Goal: Task Accomplishment & Management: Manage account settings

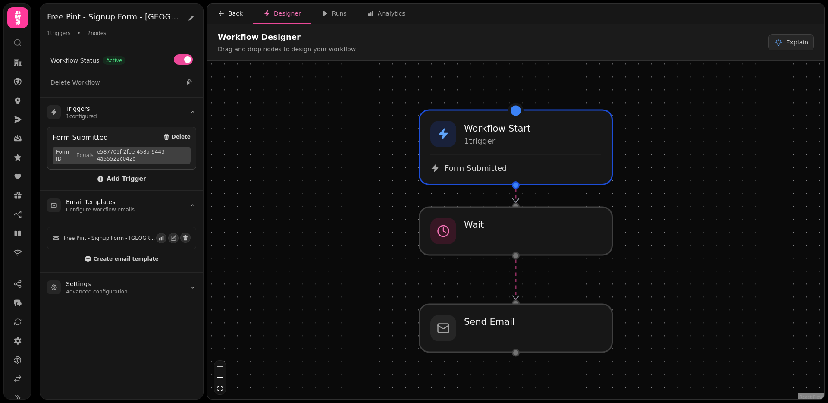
click at [228, 11] on div "Back" at bounding box center [230, 13] width 25 height 9
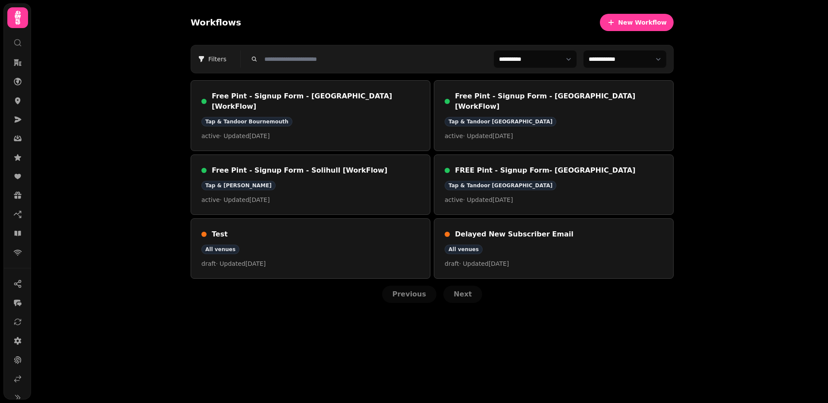
click at [140, 157] on div "**********" at bounding box center [429, 201] width 797 height 403
click at [251, 165] on h3 "Free Pint - Signup Form - Solihull [WorkFlow]" at bounding box center [316, 170] width 208 height 10
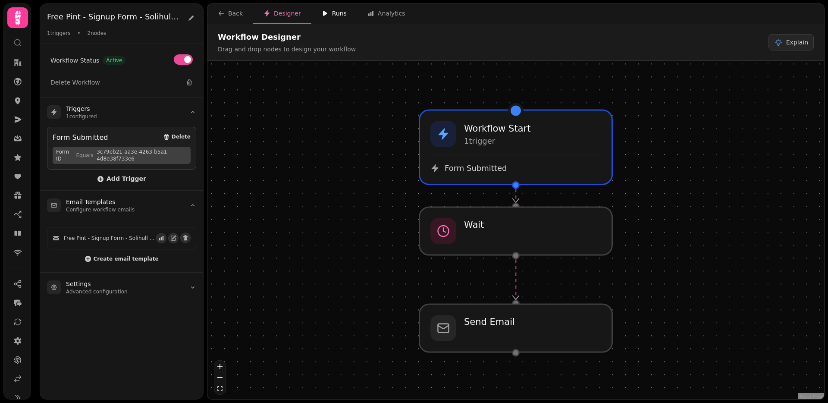
click at [331, 13] on div "Runs" at bounding box center [334, 13] width 25 height 9
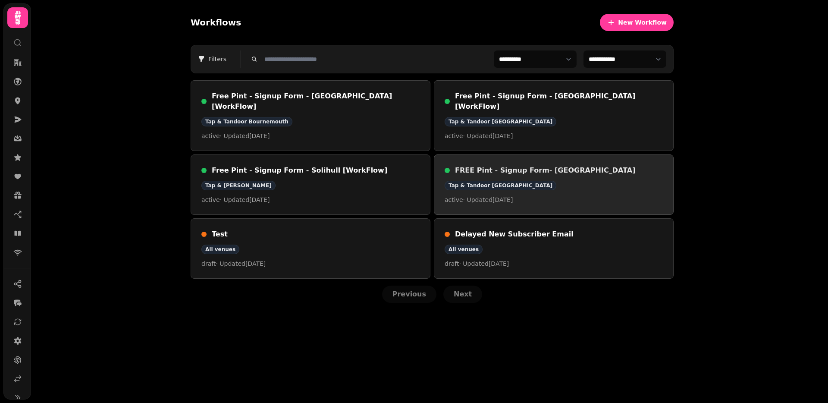
click at [516, 165] on h3 "FREE Pint - Signup Form- Southampton" at bounding box center [559, 170] width 208 height 10
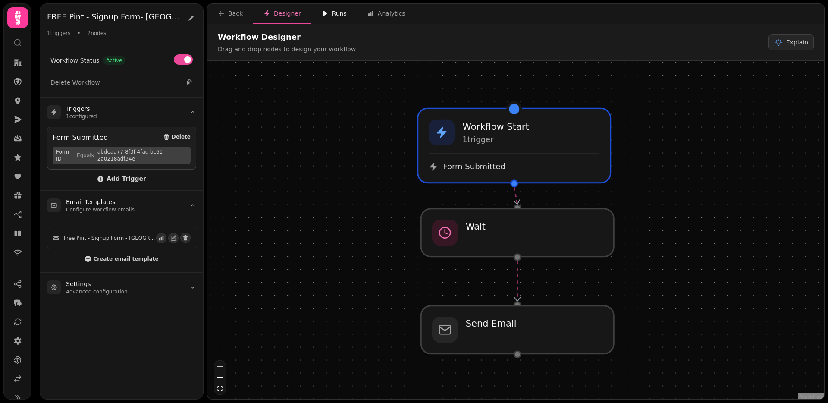
click at [344, 16] on button "Runs" at bounding box center [334, 14] width 46 height 20
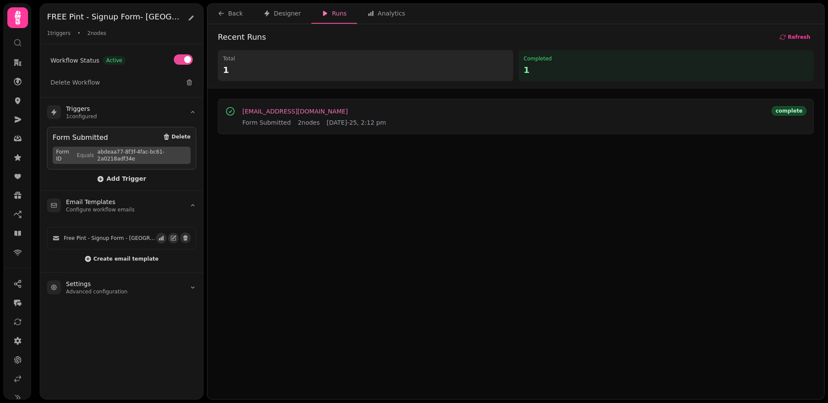
click at [268, 109] on span "feo.rob007@gmail.com" at bounding box center [295, 111] width 106 height 6
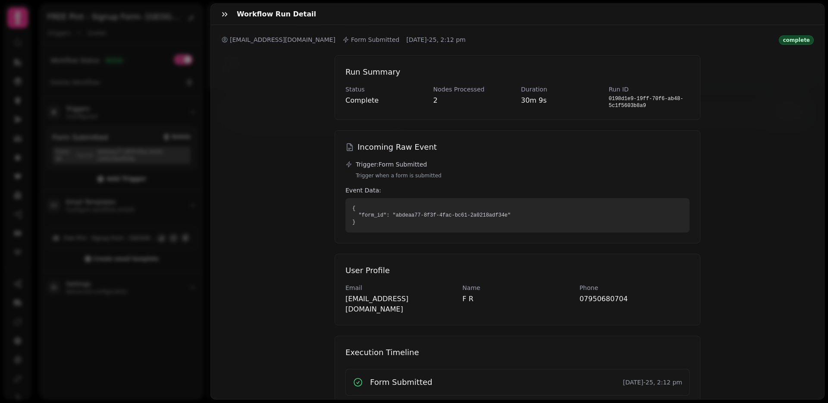
click at [169, 116] on div "Workflow Run Detail feo.rob007@gmail.com Form Submitted 22nd Aug-25, 2:12 pm co…" at bounding box center [414, 208] width 828 height 389
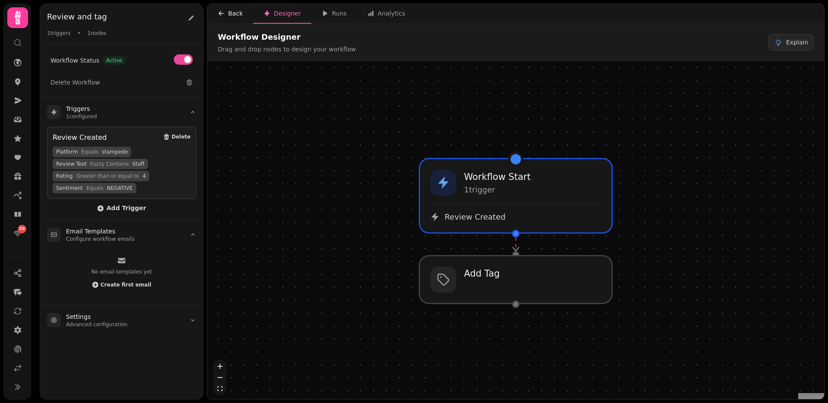
click at [231, 9] on div "Back" at bounding box center [230, 13] width 25 height 9
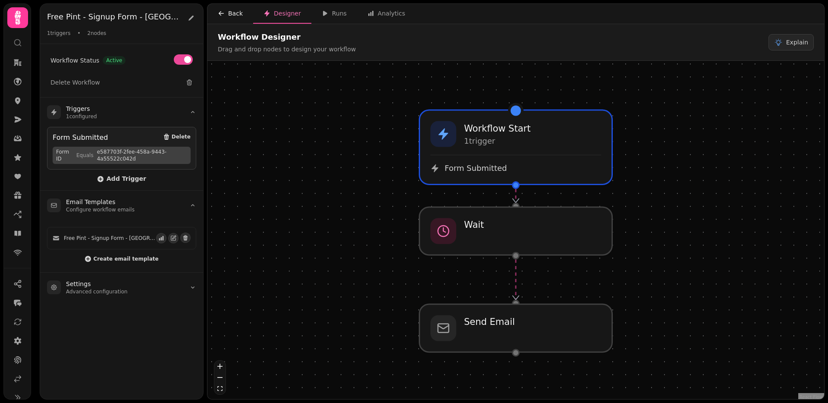
click at [236, 13] on div "Back" at bounding box center [230, 13] width 25 height 9
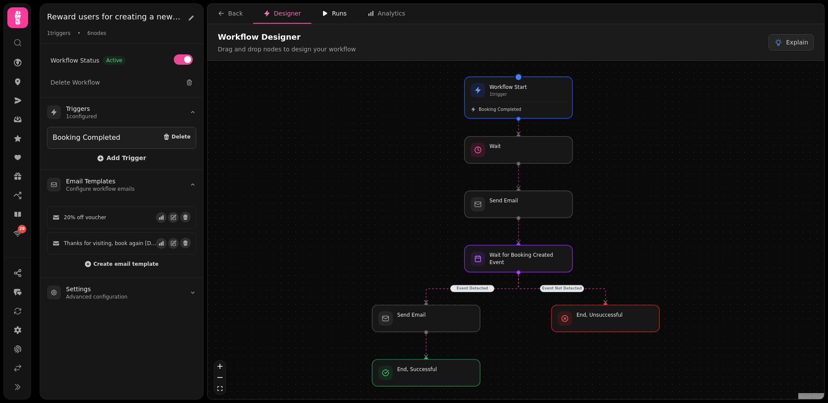
click at [331, 14] on div "Runs" at bounding box center [334, 13] width 25 height 9
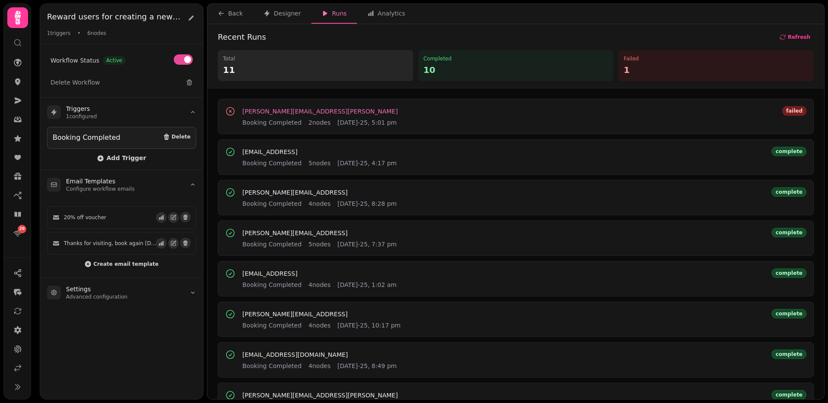
click at [273, 113] on span "[PERSON_NAME][EMAIL_ADDRESS][PERSON_NAME]" at bounding box center [319, 111] width 155 height 6
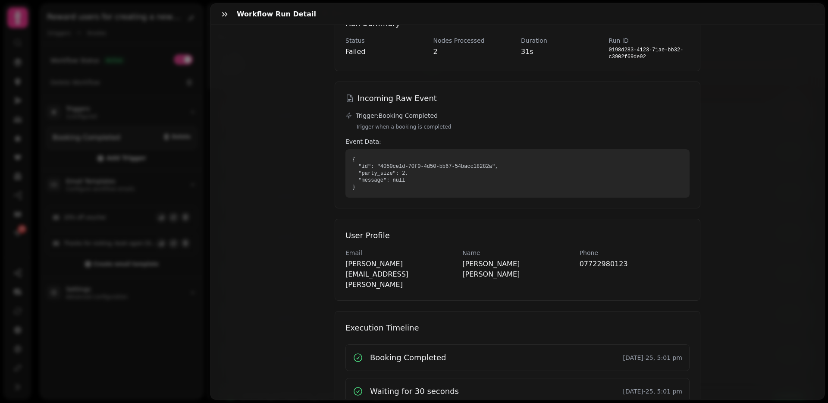
scroll to position [95, 0]
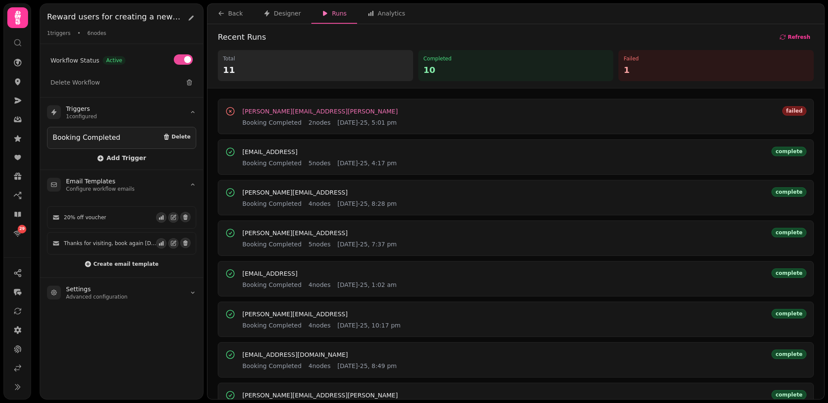
click at [272, 113] on span "[PERSON_NAME][EMAIL_ADDRESS][PERSON_NAME]" at bounding box center [319, 111] width 155 height 6
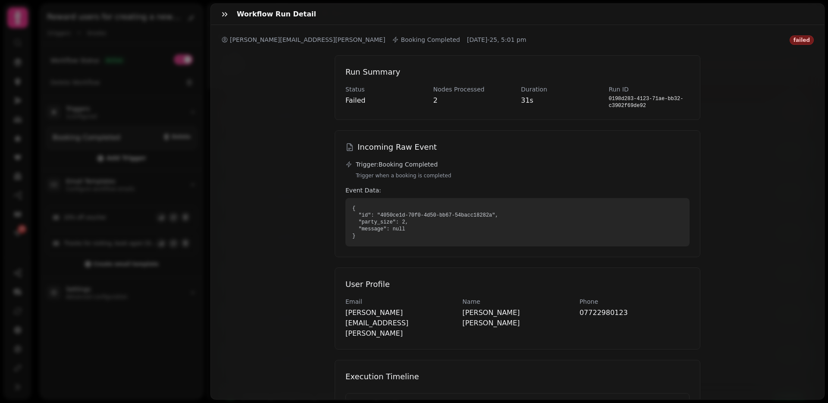
click at [371, 311] on p "joe.foley@stampede.ai" at bounding box center [400, 322] width 110 height 31
copy p "joe.foley@stampede.ai"
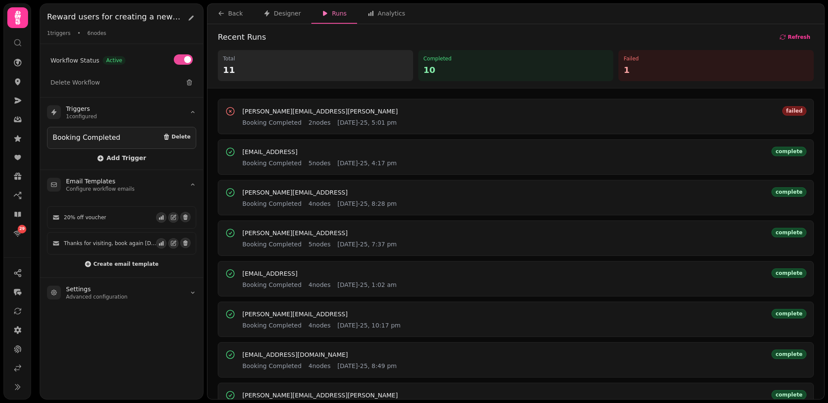
click at [16, 42] on icon at bounding box center [17, 42] width 9 height 9
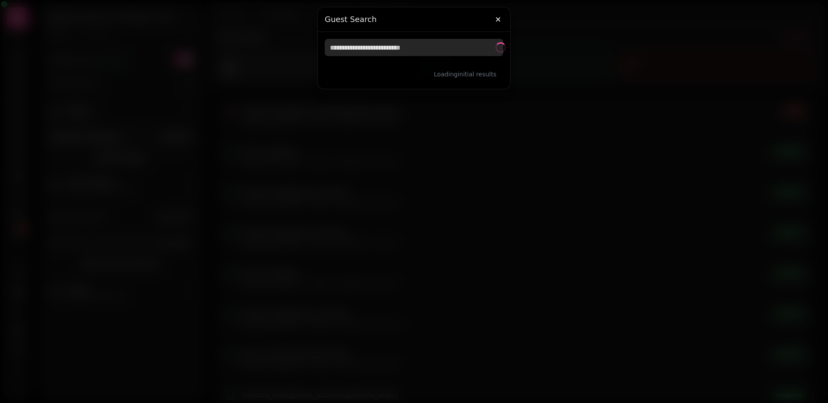
click at [362, 45] on input "text" at bounding box center [414, 47] width 178 height 17
paste input "**********"
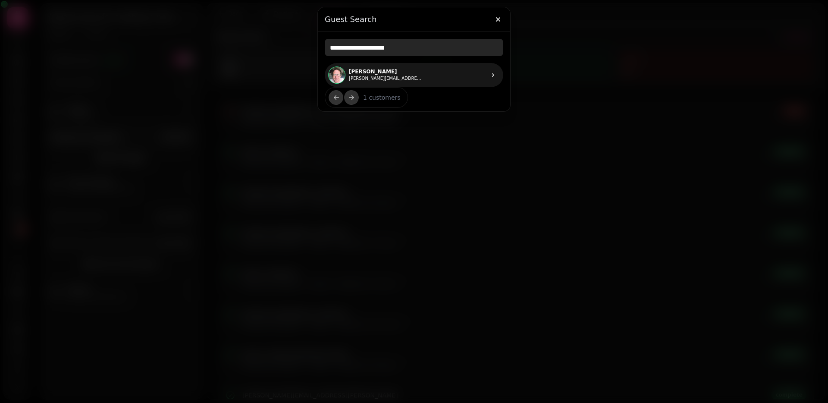
type input "**********"
click at [363, 73] on p "Joe Foley" at bounding box center [385, 71] width 73 height 7
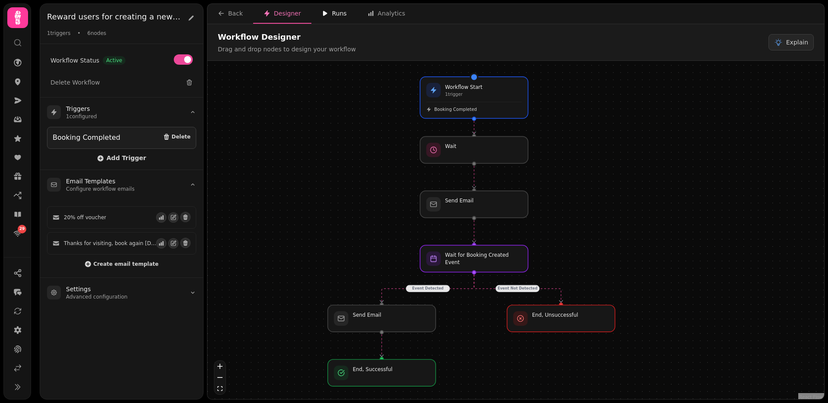
click at [323, 14] on icon "button" at bounding box center [325, 13] width 4 height 5
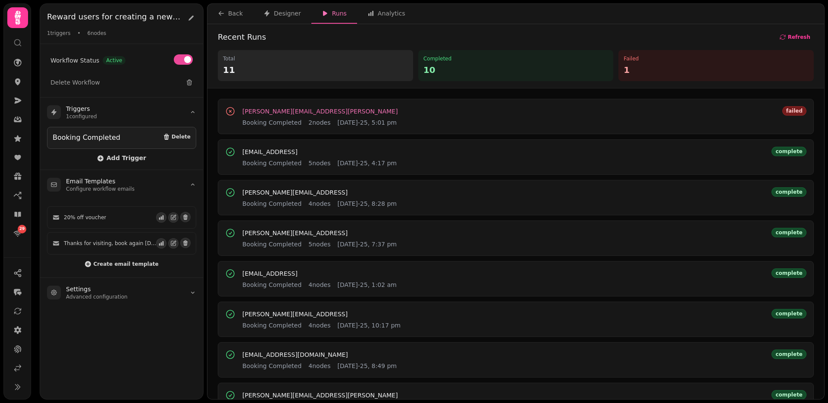
click at [262, 109] on span "joe.foley@stampede.ai" at bounding box center [319, 111] width 155 height 6
click at [281, 11] on div "Designer" at bounding box center [282, 13] width 38 height 9
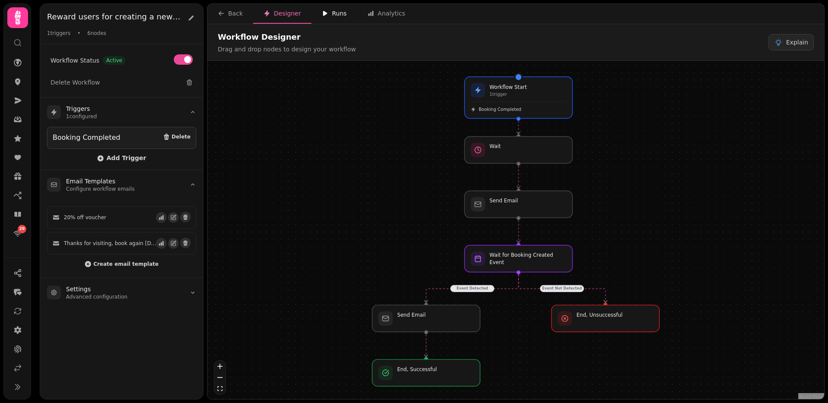
click at [337, 14] on div "Runs" at bounding box center [334, 13] width 25 height 9
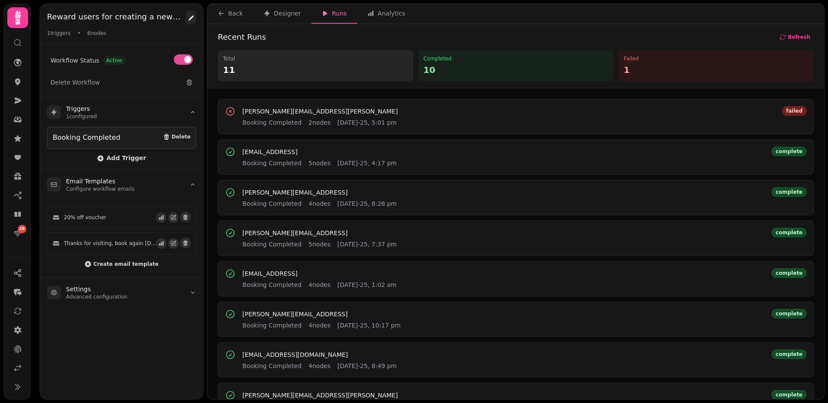
click at [193, 17] on icon at bounding box center [191, 18] width 7 height 7
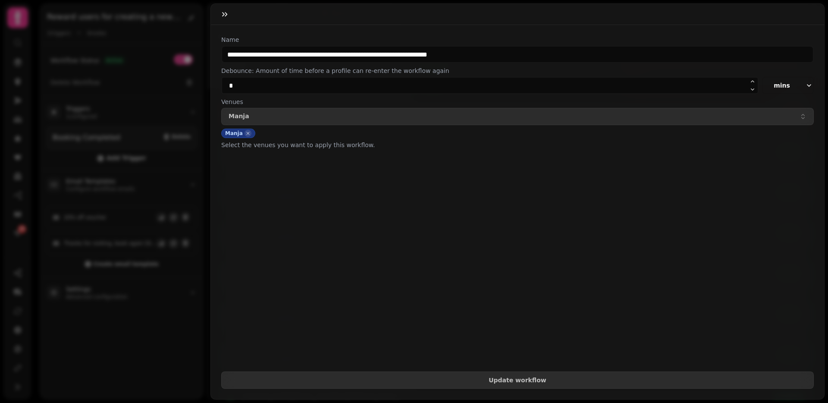
click at [366, 181] on form "**********" at bounding box center [517, 211] width 592 height 353
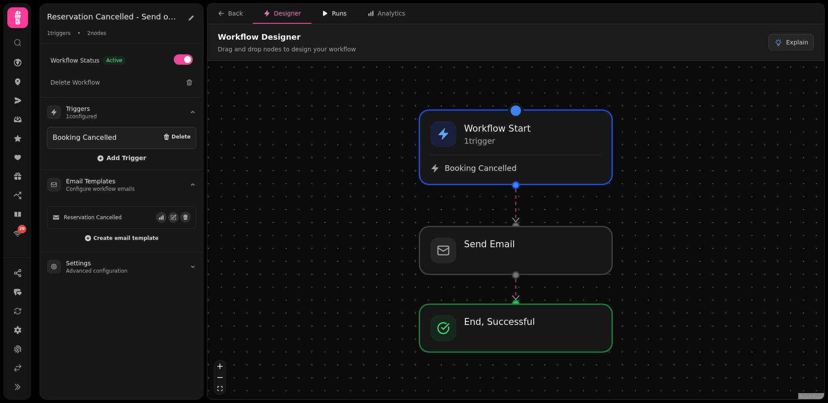
click at [325, 12] on icon "button" at bounding box center [325, 13] width 7 height 7
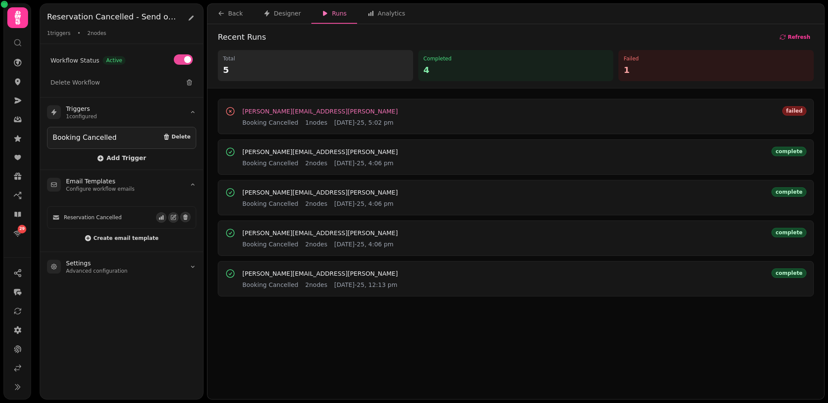
click at [278, 109] on span "[PERSON_NAME][EMAIL_ADDRESS][PERSON_NAME]" at bounding box center [319, 111] width 155 height 6
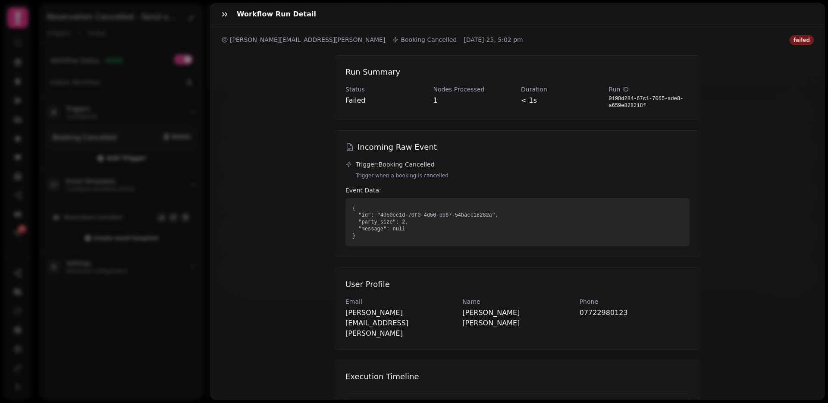
scroll to position [62, 0]
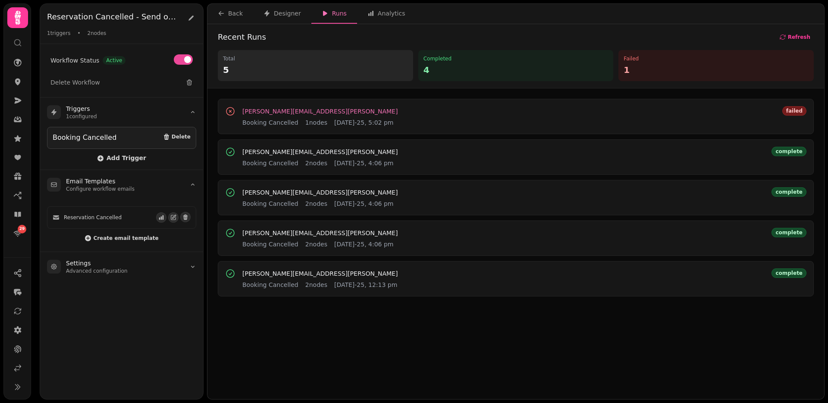
click at [281, 111] on span "[PERSON_NAME][EMAIL_ADDRESS][PERSON_NAME]" at bounding box center [319, 111] width 155 height 6
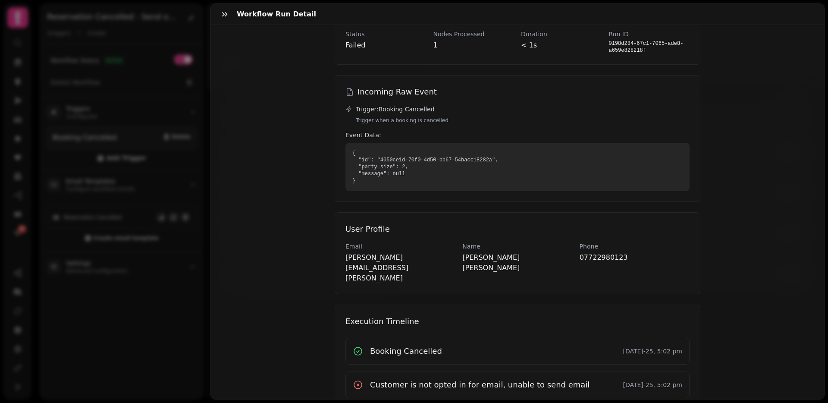
scroll to position [62, 0]
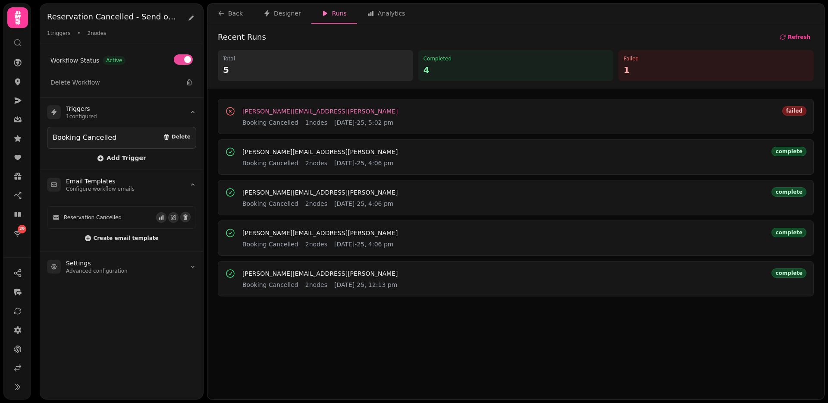
click at [258, 111] on span "joe.foley@stampede.ai" at bounding box center [319, 111] width 155 height 6
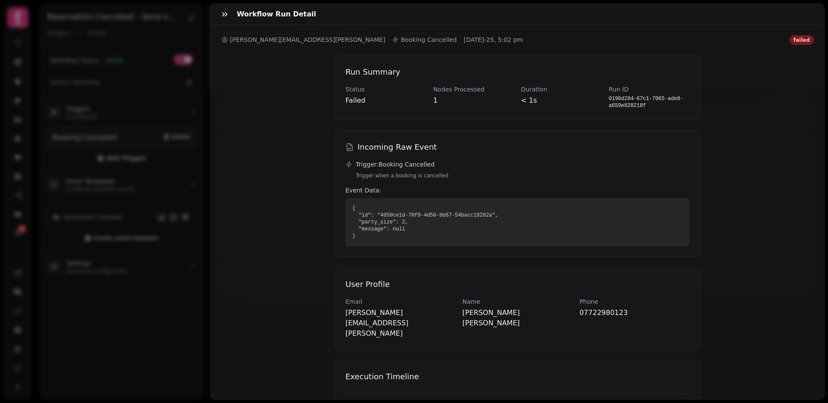
click at [375, 313] on p "joe.foley@stampede.ai" at bounding box center [400, 322] width 110 height 31
copy p "joe.foley@stampede.ai"
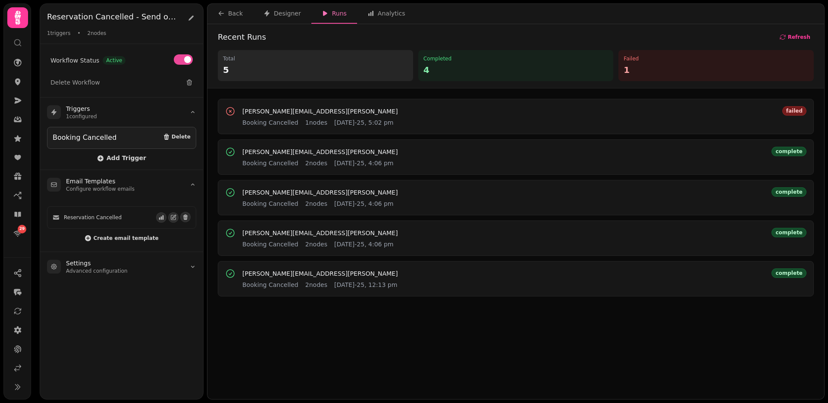
drag, startPoint x: 26, startPoint y: 44, endPoint x: 19, endPoint y: 42, distance: 7.0
click at [26, 44] on div "29" at bounding box center [18, 201] width 28 height 395
click at [19, 43] on icon at bounding box center [17, 42] width 9 height 9
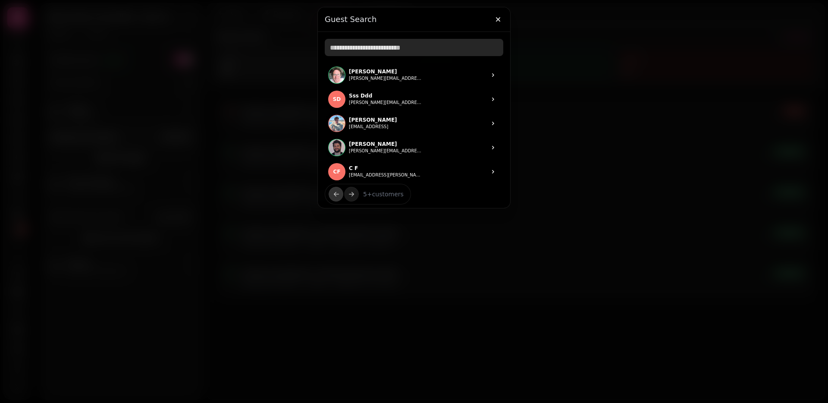
click at [363, 48] on input "text" at bounding box center [414, 47] width 178 height 17
paste input "**********"
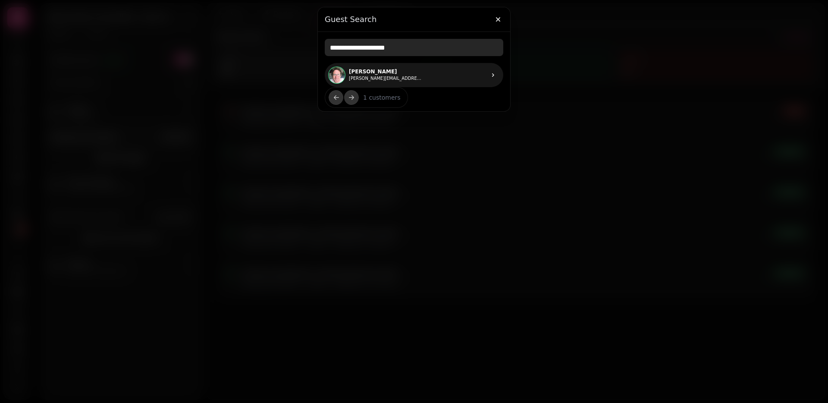
type input "**********"
click at [364, 74] on p "Joe Foley" at bounding box center [385, 71] width 73 height 7
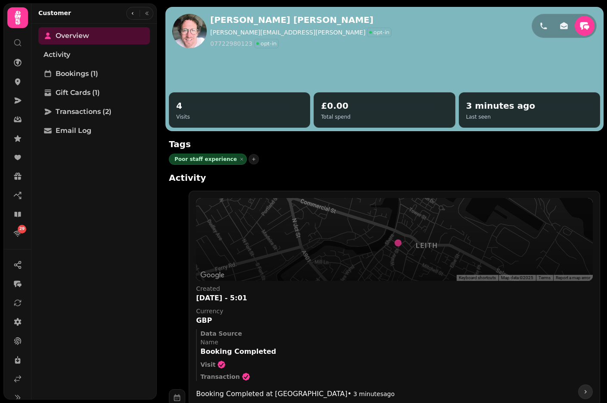
click at [413, 63] on div at bounding box center [385, 69] width 438 height 124
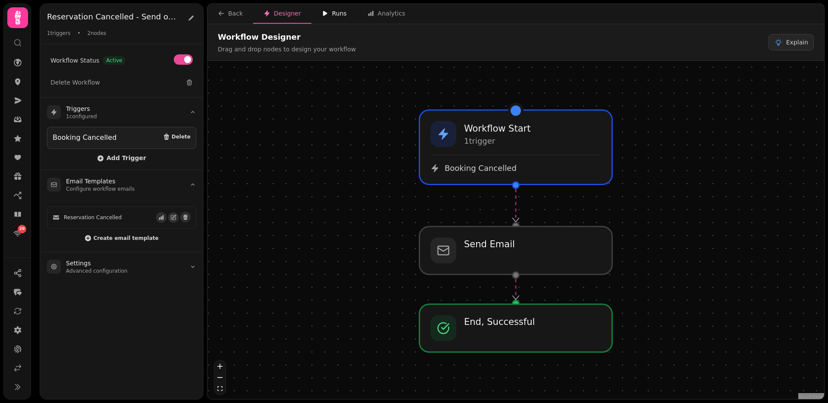
click at [326, 14] on div "Runs" at bounding box center [334, 13] width 25 height 9
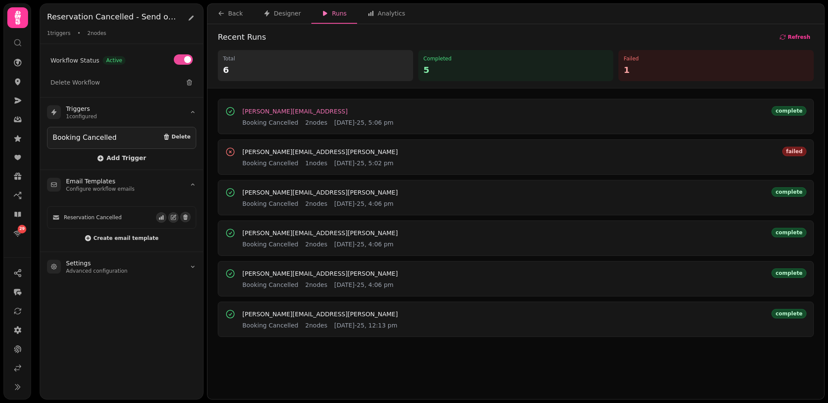
click at [275, 110] on span "josef.benassi@stampede.ai" at bounding box center [294, 111] width 105 height 6
click at [798, 34] on span "Refresh" at bounding box center [799, 36] width 22 height 5
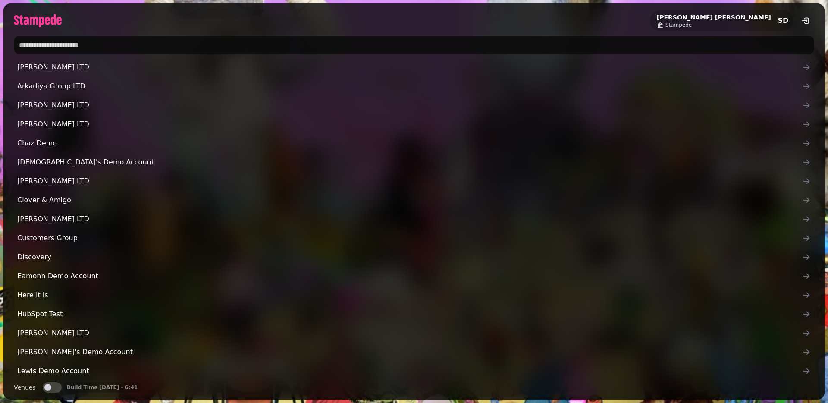
click at [266, 48] on input "text" at bounding box center [414, 44] width 800 height 17
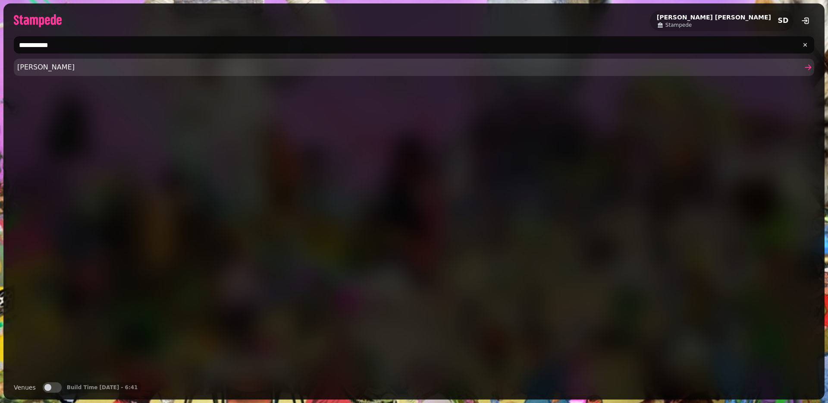
type input "**********"
click at [181, 68] on span "[PERSON_NAME]" at bounding box center [409, 67] width 785 height 10
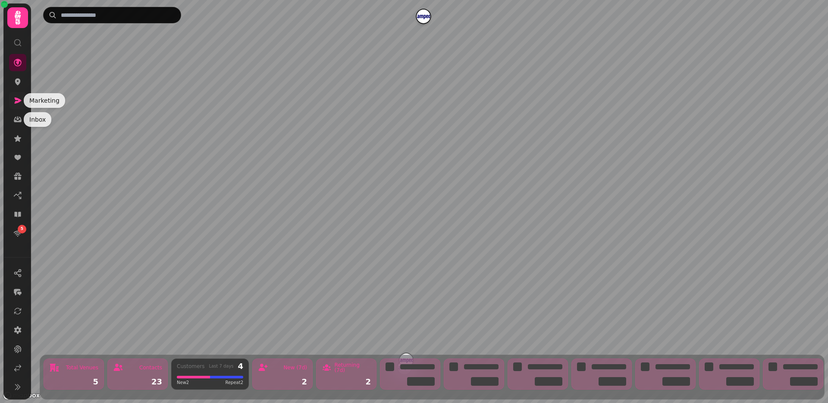
click at [18, 101] on icon at bounding box center [18, 100] width 7 height 6
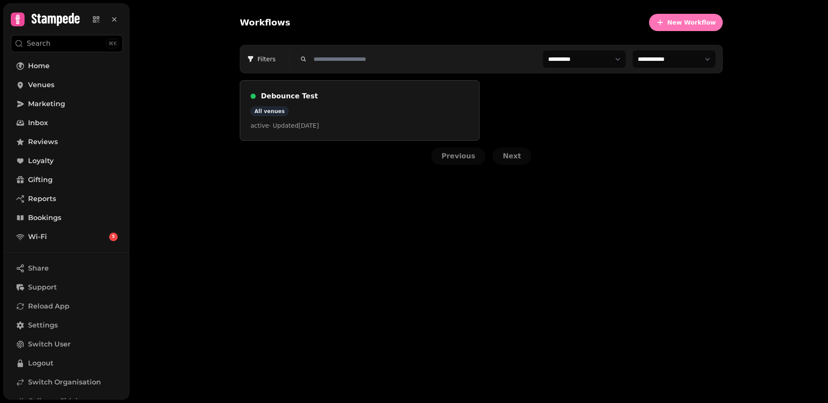
click at [674, 20] on span "New Workflow" at bounding box center [691, 22] width 49 height 6
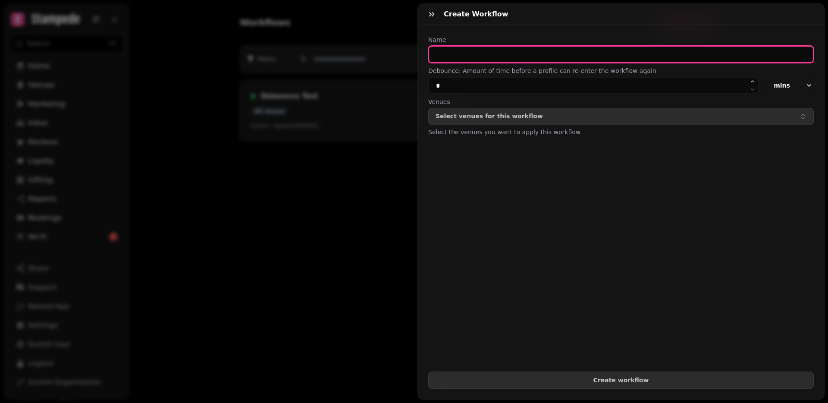
click at [489, 57] on input "text" at bounding box center [620, 54] width 385 height 17
type input "**********"
click at [428, 371] on button "Create workflow" at bounding box center [620, 379] width 385 height 17
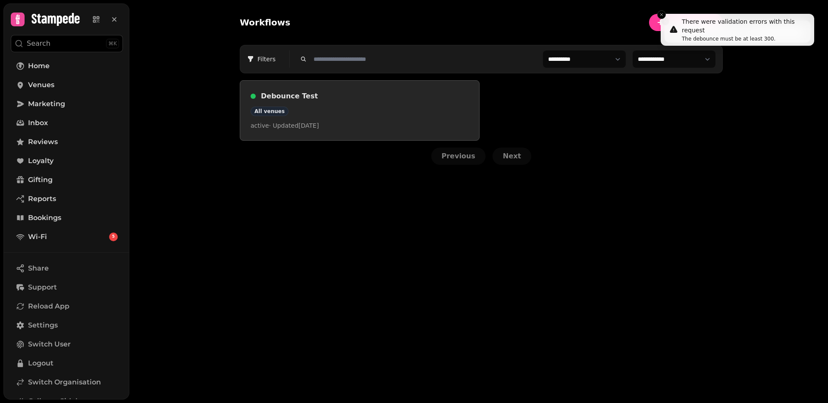
click at [282, 98] on h3 "Debounce Test" at bounding box center [365, 96] width 208 height 10
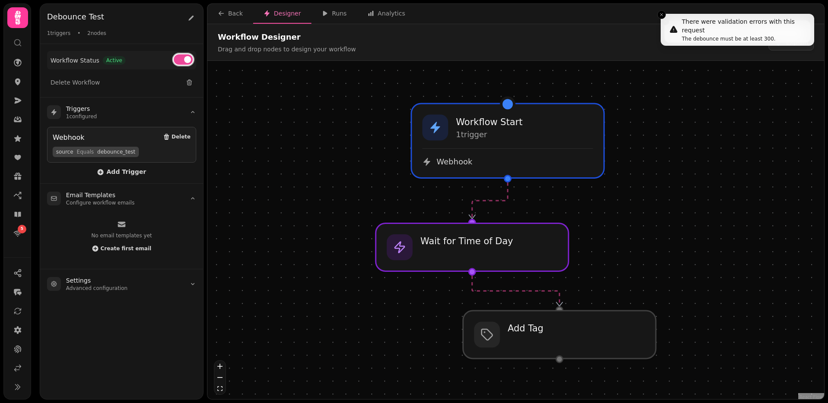
click at [183, 57] on button at bounding box center [183, 59] width 19 height 10
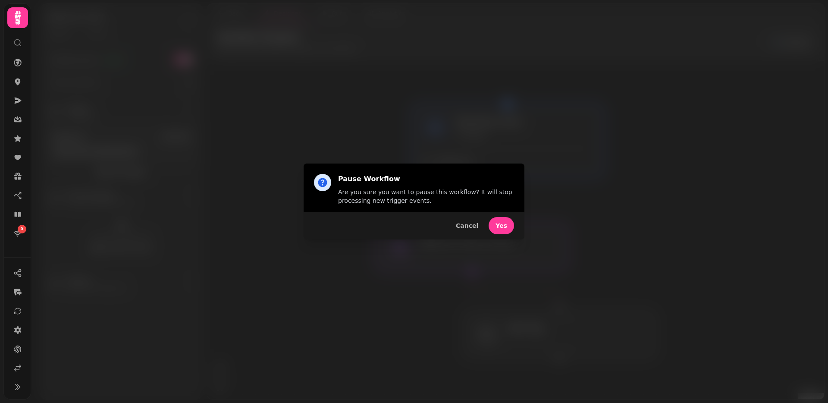
drag, startPoint x: 490, startPoint y: 226, endPoint x: 484, endPoint y: 220, distance: 8.5
click at [490, 226] on button "Yes" at bounding box center [500, 225] width 25 height 17
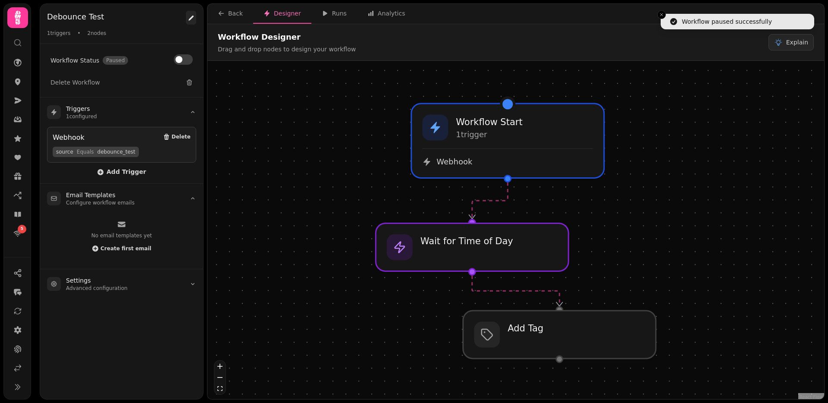
click at [189, 17] on icon at bounding box center [191, 18] width 7 height 7
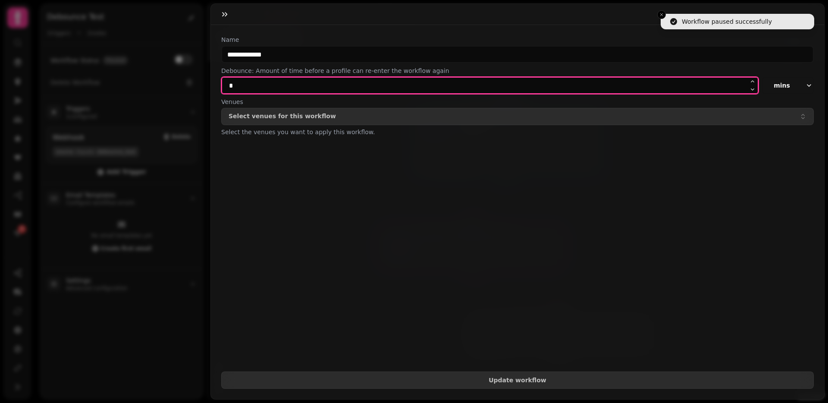
click at [255, 86] on input "*" at bounding box center [489, 85] width 537 height 17
type input "*"
click at [221, 371] on button "Update workflow" at bounding box center [517, 379] width 592 height 17
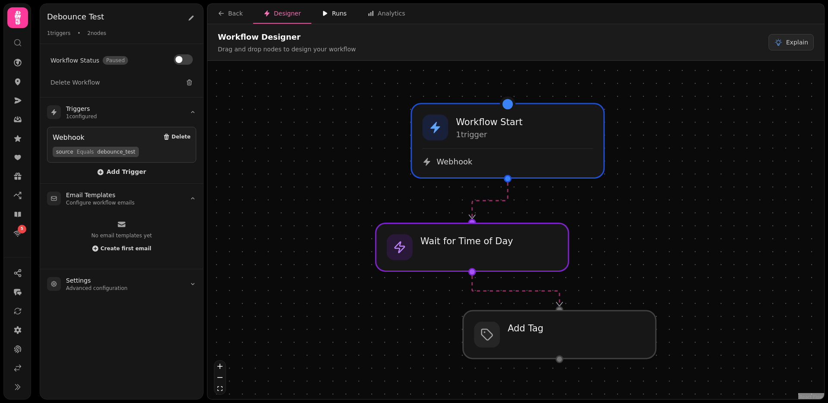
click at [333, 11] on div "Runs" at bounding box center [334, 13] width 25 height 9
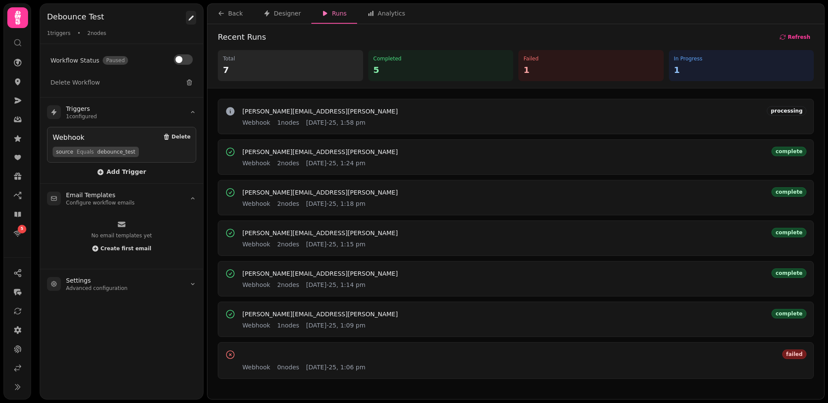
click at [189, 19] on icon at bounding box center [190, 18] width 5 height 5
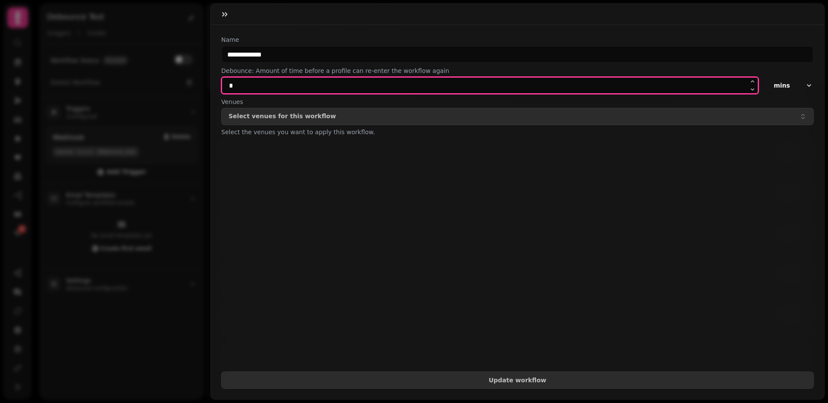
click at [251, 81] on input "*" at bounding box center [489, 85] width 537 height 17
click at [221, 371] on button "Update workflow" at bounding box center [517, 379] width 592 height 17
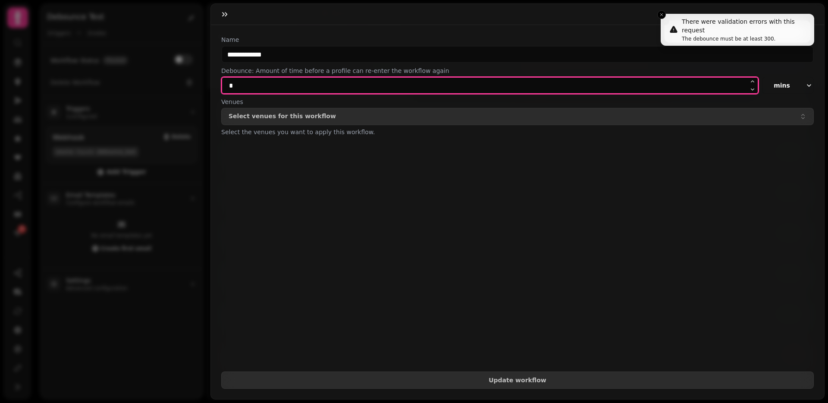
click at [221, 371] on button "Update workflow" at bounding box center [517, 379] width 592 height 17
type input "*"
click at [221, 371] on button "Update workflow" at bounding box center [517, 379] width 592 height 17
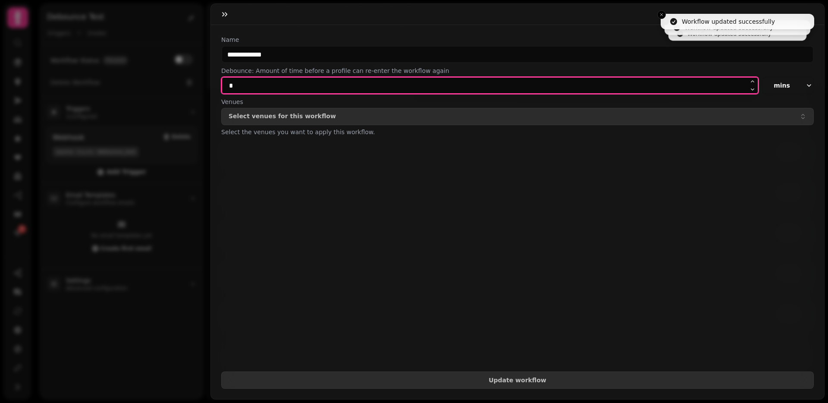
click at [221, 371] on button "Update workflow" at bounding box center [517, 379] width 592 height 17
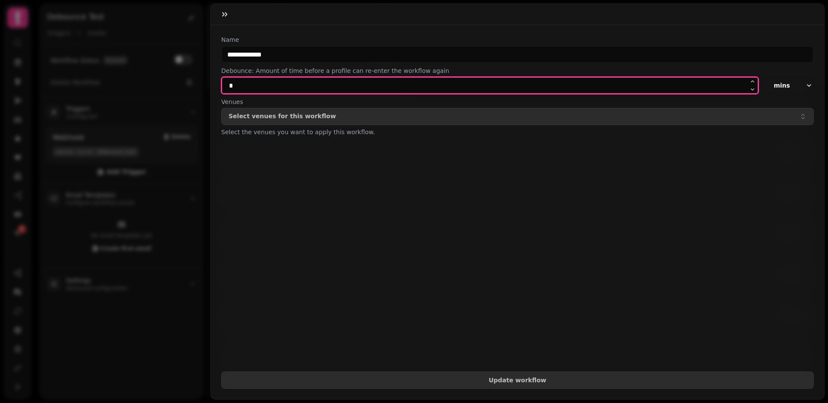
click at [221, 371] on button "Update workflow" at bounding box center [517, 379] width 592 height 17
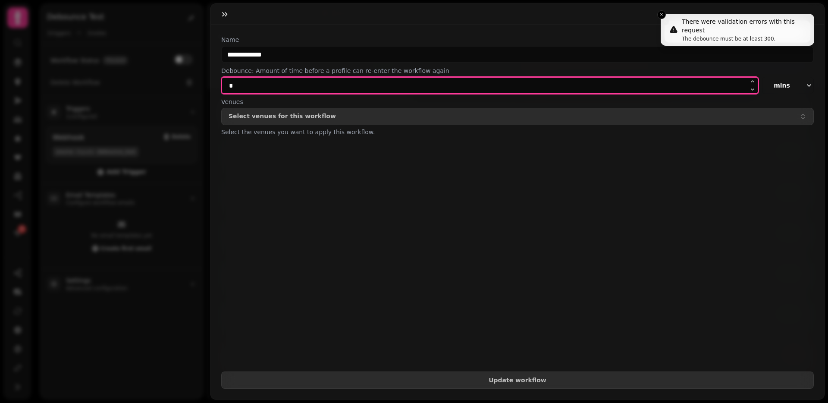
click at [221, 371] on button "Update workflow" at bounding box center [517, 379] width 592 height 17
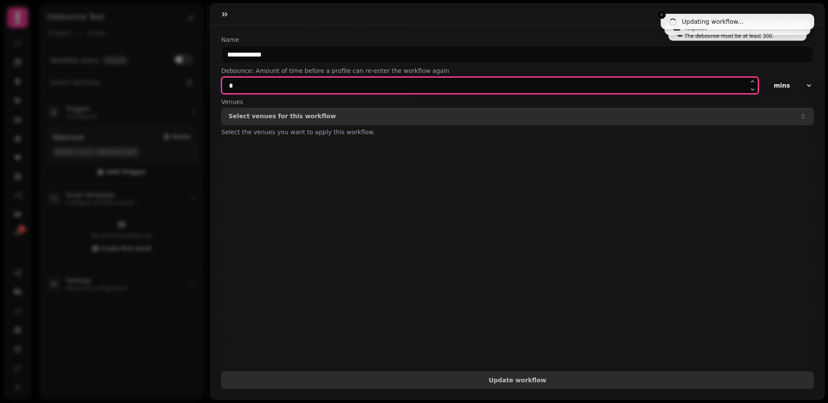
click at [221, 371] on button "Update workflow" at bounding box center [517, 379] width 592 height 17
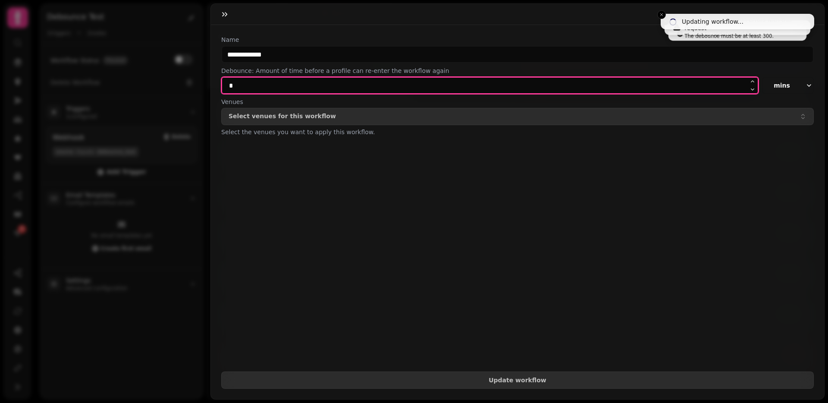
click at [221, 371] on button "Update workflow" at bounding box center [517, 379] width 592 height 17
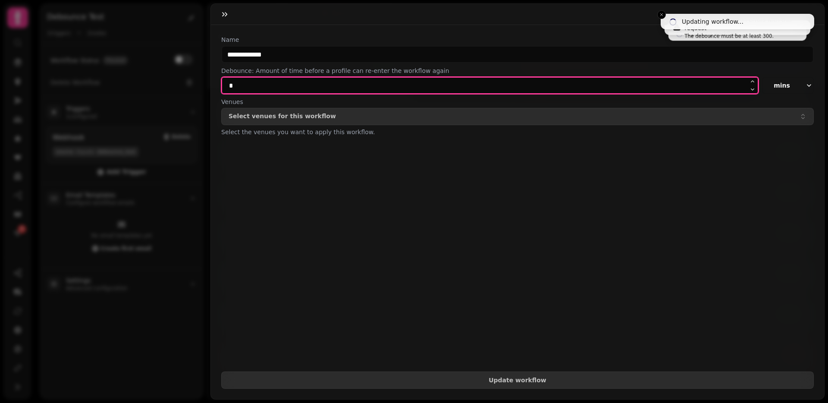
click at [221, 371] on button "Update workflow" at bounding box center [517, 379] width 592 height 17
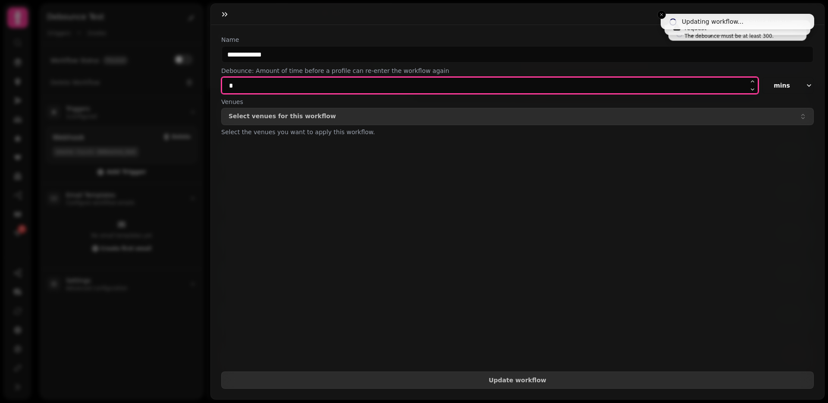
click at [221, 371] on button "Update workflow" at bounding box center [517, 379] width 592 height 17
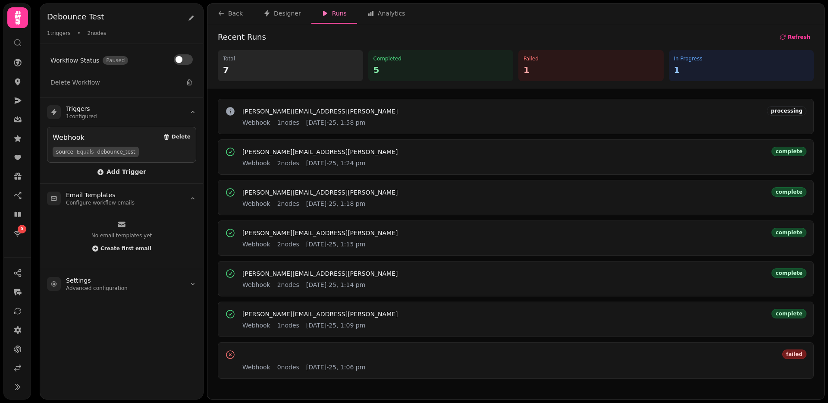
click at [20, 42] on circle at bounding box center [18, 43] width 6 height 6
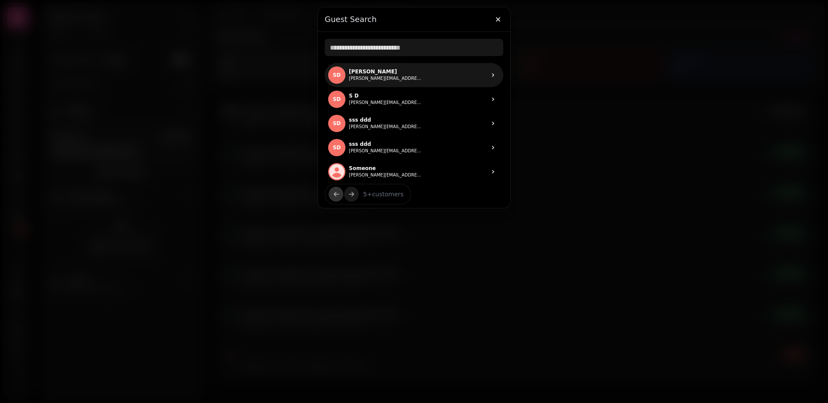
click at [370, 70] on p "Stephen Davies" at bounding box center [385, 71] width 73 height 7
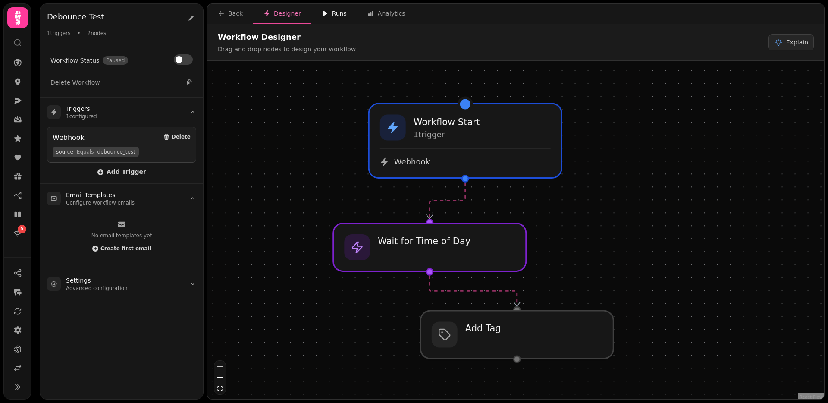
click at [338, 9] on div "Runs" at bounding box center [334, 13] width 25 height 9
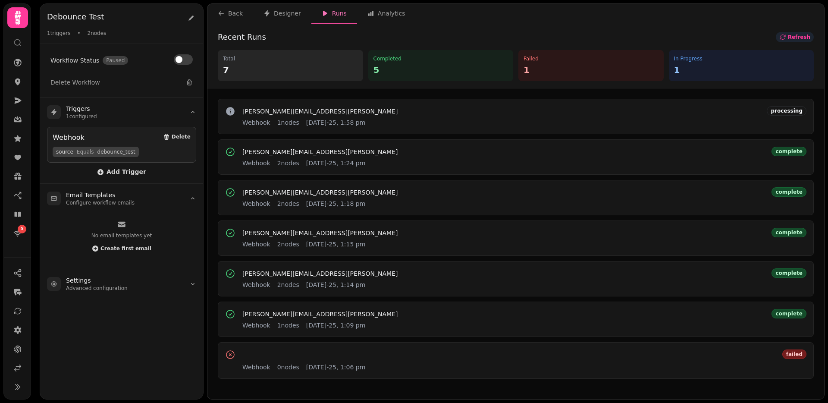
click at [807, 34] on span "Refresh" at bounding box center [799, 36] width 22 height 5
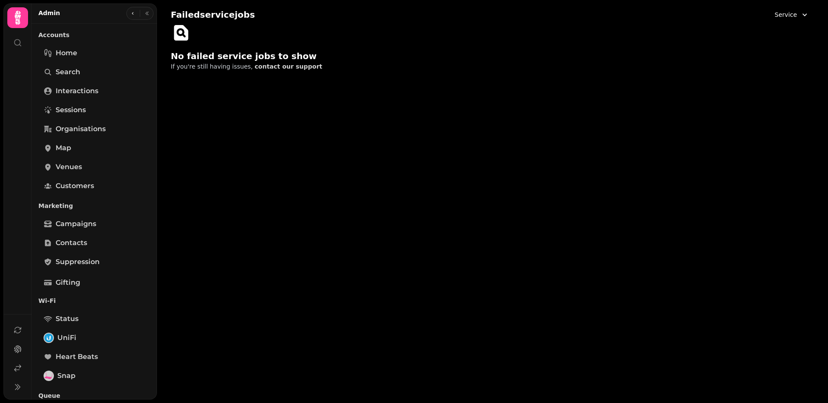
click at [792, 16] on span "Service" at bounding box center [785, 14] width 22 height 9
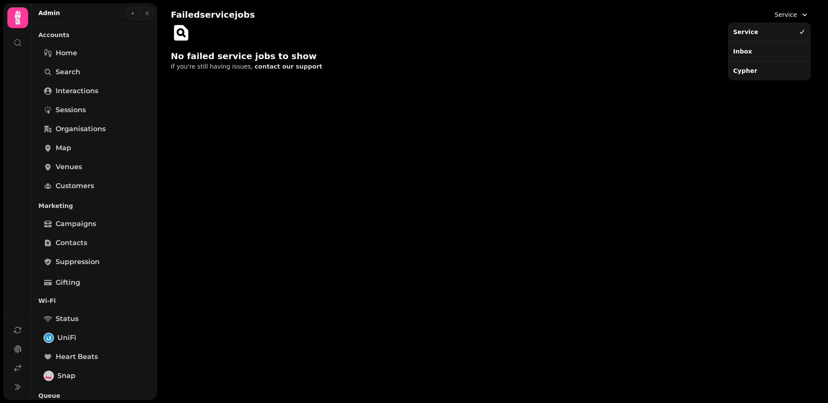
click at [756, 50] on div "Inbox" at bounding box center [768, 52] width 79 height 16
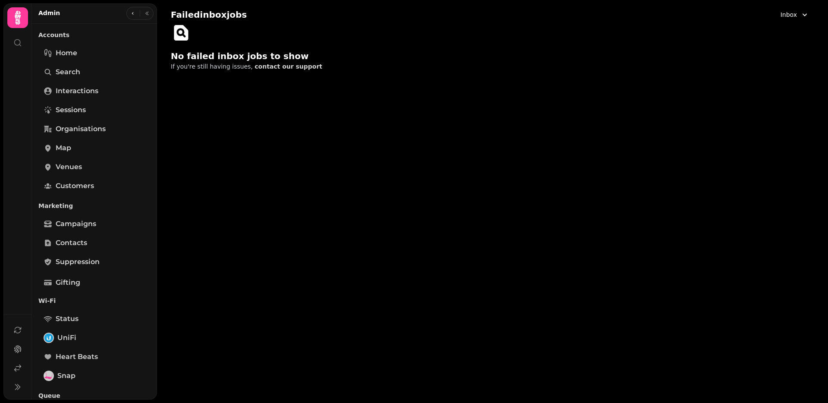
click at [791, 12] on span "Inbox" at bounding box center [788, 14] width 16 height 9
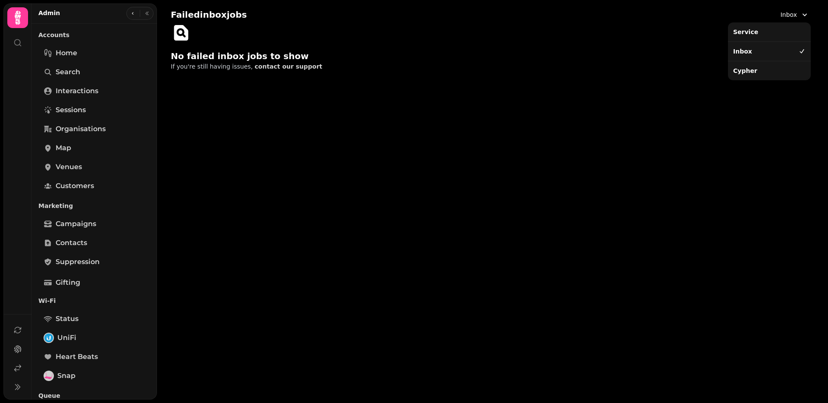
click at [761, 67] on div "Cypher" at bounding box center [768, 71] width 79 height 16
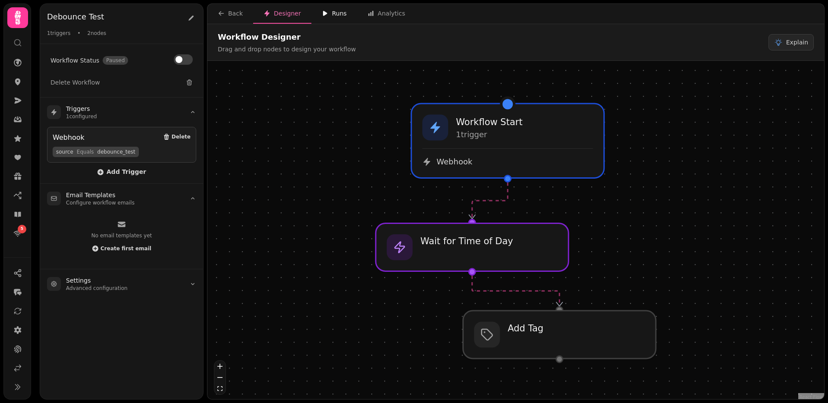
click at [335, 15] on div "Runs" at bounding box center [334, 13] width 25 height 9
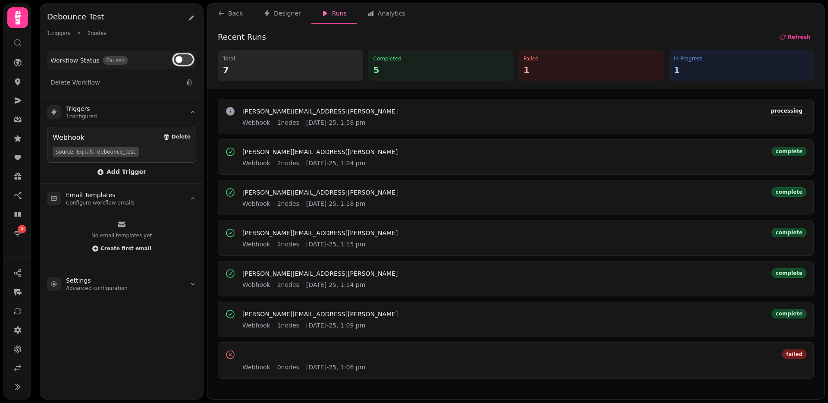
click at [184, 58] on button at bounding box center [183, 59] width 19 height 10
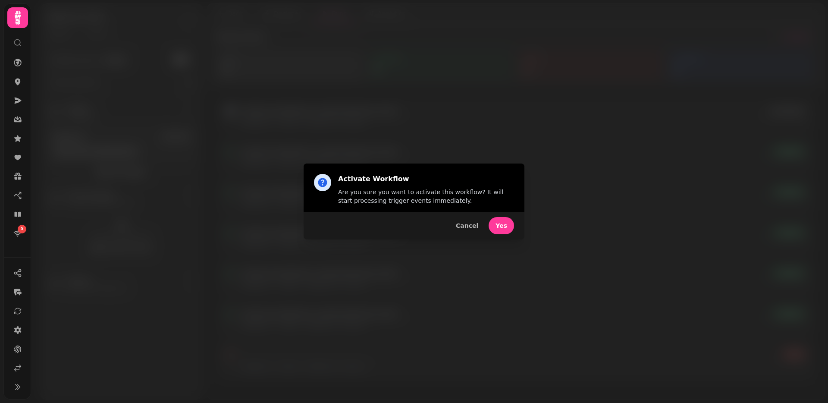
drag, startPoint x: 503, startPoint y: 222, endPoint x: 497, endPoint y: 220, distance: 5.9
click at [503, 222] on span "Yes" at bounding box center [501, 225] width 12 height 6
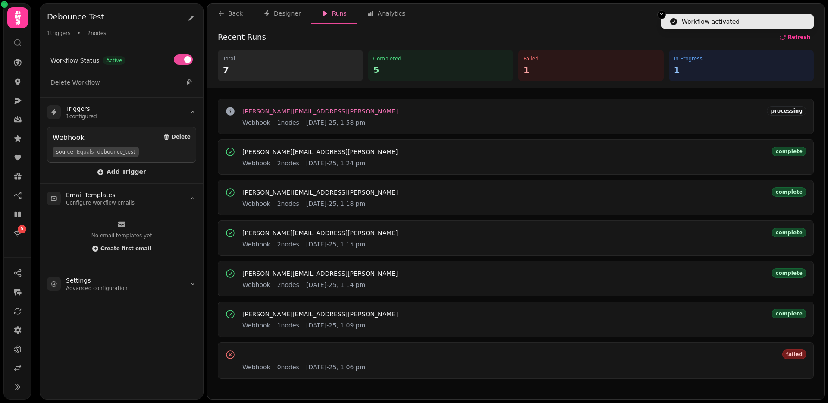
click at [338, 113] on span "[PERSON_NAME][EMAIL_ADDRESS][PERSON_NAME]" at bounding box center [319, 111] width 155 height 6
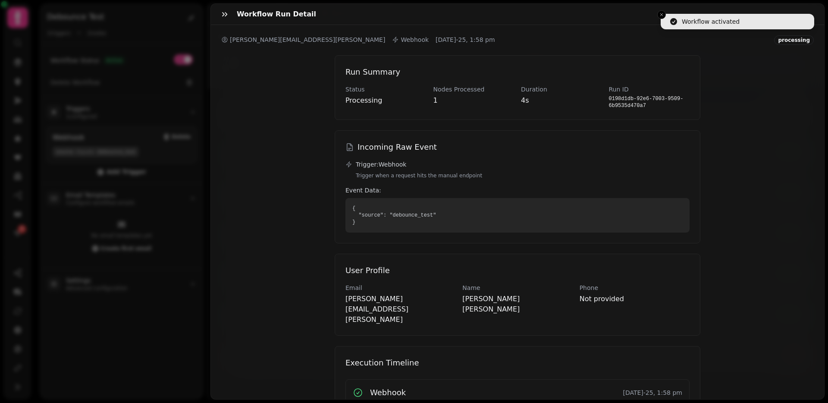
scroll to position [58, 0]
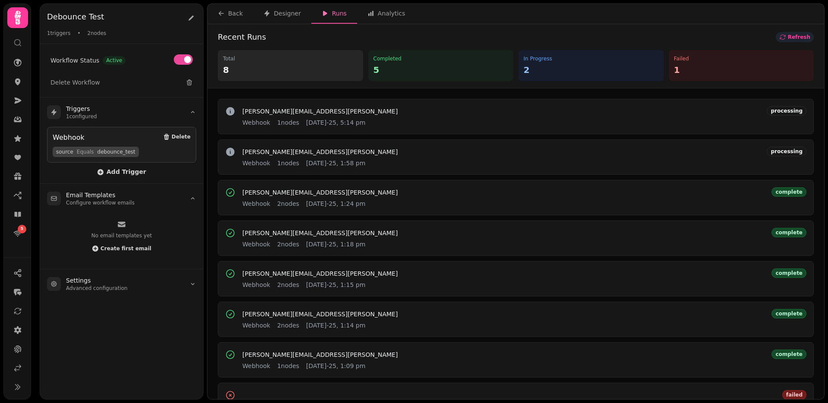
click at [792, 34] on span "Refresh" at bounding box center [799, 36] width 22 height 5
drag, startPoint x: 792, startPoint y: 34, endPoint x: 786, endPoint y: 34, distance: 6.5
click at [792, 34] on span "Refresh" at bounding box center [799, 36] width 22 height 5
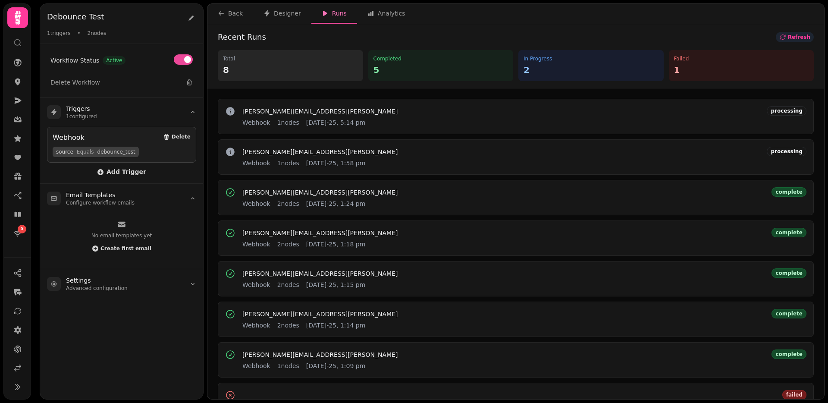
drag, startPoint x: 816, startPoint y: 40, endPoint x: 810, endPoint y: 38, distance: 6.3
click at [810, 38] on div "Recent Runs Refresh Total 8 Completed 5 In Progress 2 Failed 1" at bounding box center [515, 56] width 616 height 64
click at [809, 38] on span "Refresh" at bounding box center [799, 36] width 22 height 5
click at [799, 33] on button "Refresh" at bounding box center [794, 37] width 38 height 10
drag, startPoint x: 798, startPoint y: 37, endPoint x: 781, endPoint y: 38, distance: 17.2
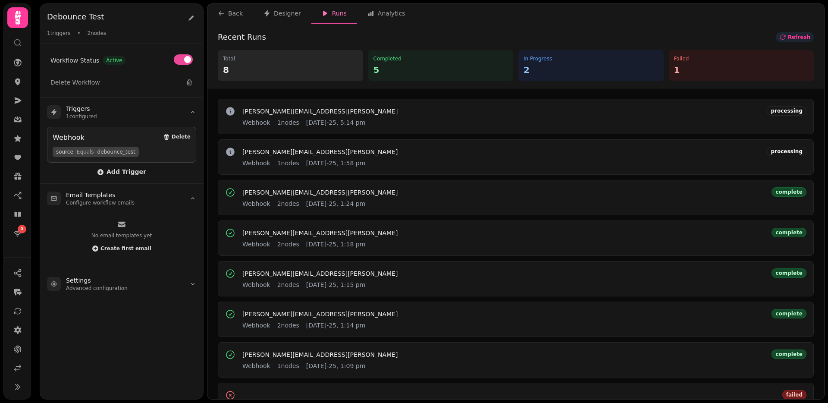
click at [798, 37] on span "Refresh" at bounding box center [799, 36] width 22 height 5
click at [258, 108] on span "[PERSON_NAME][EMAIL_ADDRESS][PERSON_NAME]" at bounding box center [319, 111] width 155 height 6
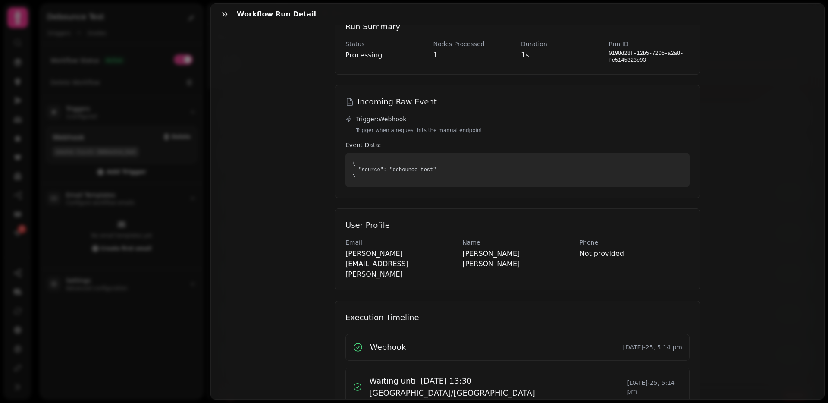
scroll to position [58, 0]
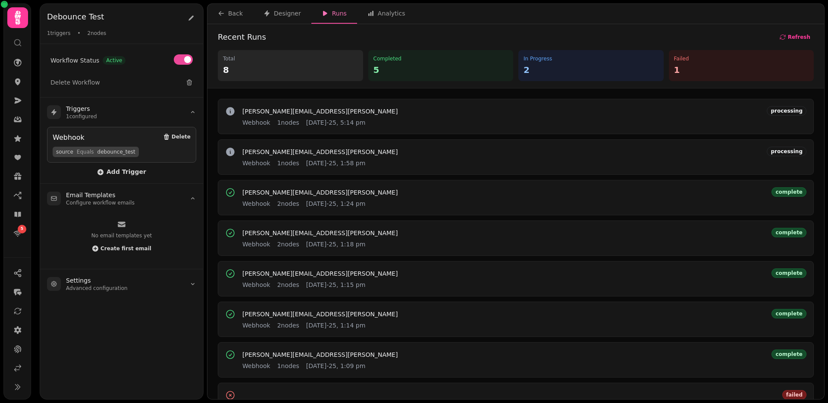
click at [793, 109] on div "processing" at bounding box center [786, 110] width 40 height 9
click at [793, 34] on span "Refresh" at bounding box center [799, 36] width 22 height 5
click at [187, 19] on button at bounding box center [191, 18] width 10 height 14
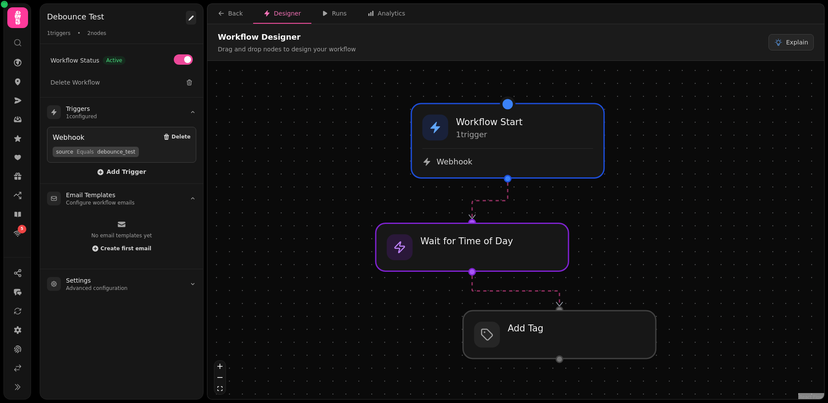
click at [191, 17] on icon at bounding box center [190, 18] width 5 height 5
click at [340, 9] on button "Runs" at bounding box center [334, 14] width 46 height 20
